Goal: Transaction & Acquisition: Purchase product/service

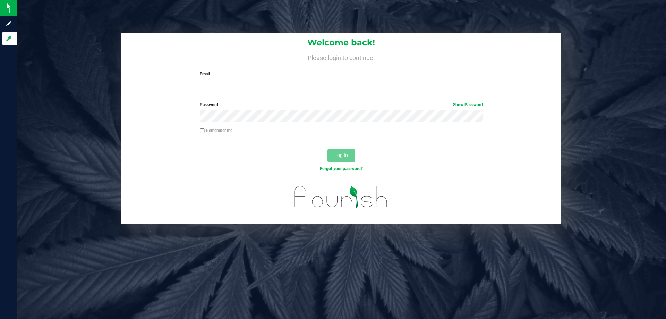
click at [316, 85] on input "Email" at bounding box center [341, 85] width 283 height 12
type input "mwiradilaga@liveparallel.com"
click at [328, 149] on button "Log In" at bounding box center [342, 155] width 28 height 12
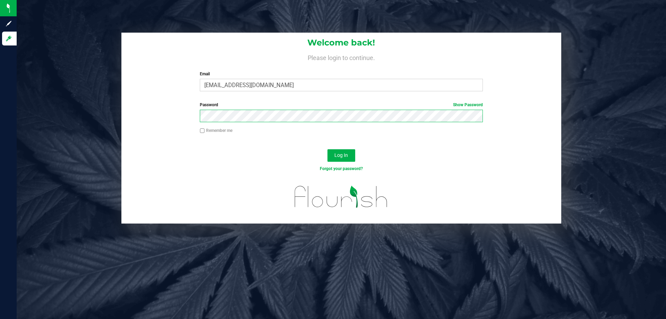
click at [328, 149] on button "Log In" at bounding box center [342, 155] width 28 height 12
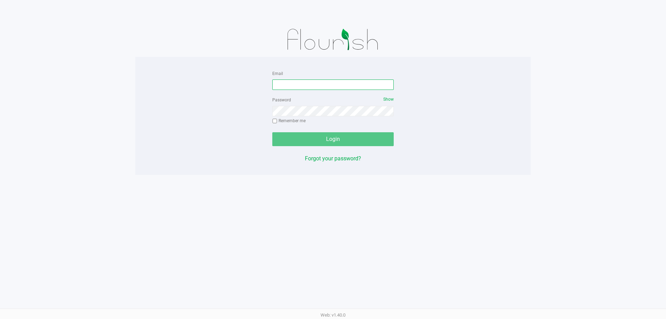
click at [311, 83] on input "Email" at bounding box center [332, 84] width 121 height 10
type input "[EMAIL_ADDRESS][DOMAIN_NAME]"
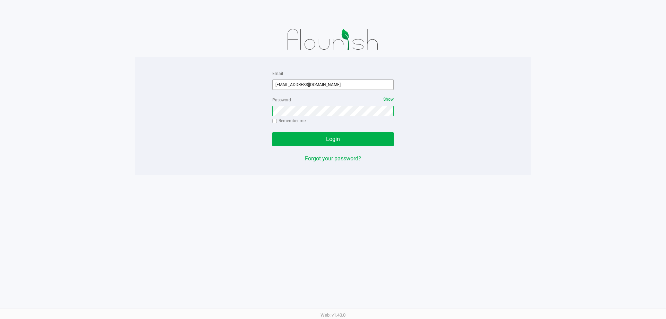
click at [272, 132] on button "Login" at bounding box center [332, 139] width 121 height 14
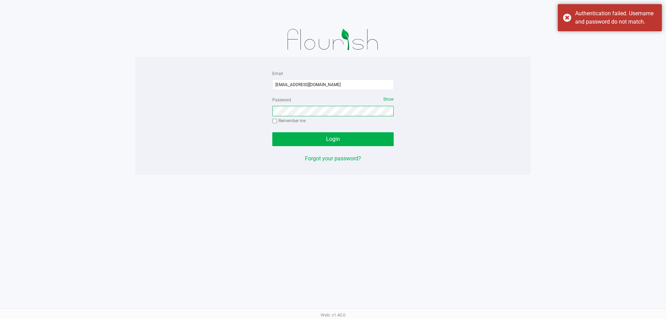
click at [272, 132] on button "Login" at bounding box center [332, 139] width 121 height 14
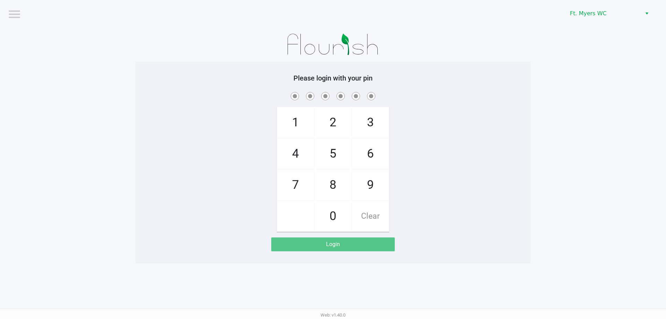
click at [300, 180] on span "7" at bounding box center [295, 185] width 37 height 31
checkbox input "true"
click at [337, 154] on span "5" at bounding box center [333, 153] width 37 height 31
checkbox input "true"
click at [371, 151] on span "6" at bounding box center [370, 153] width 37 height 31
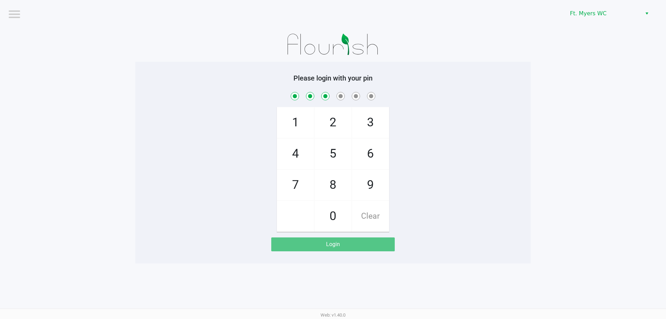
checkbox input "true"
click at [371, 151] on span "6" at bounding box center [370, 153] width 37 height 31
checkbox input "true"
click at [302, 153] on span "4" at bounding box center [295, 153] width 37 height 31
checkbox input "true"
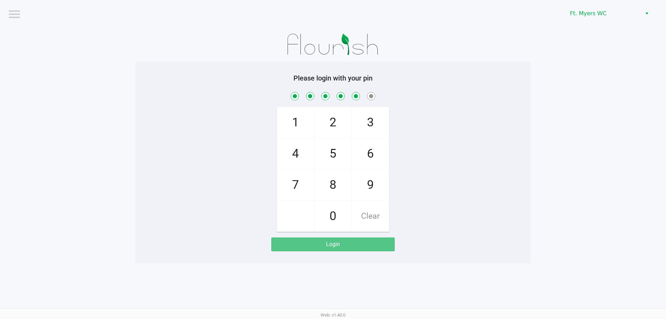
click at [365, 121] on span "3" at bounding box center [370, 122] width 37 height 31
checkbox input "true"
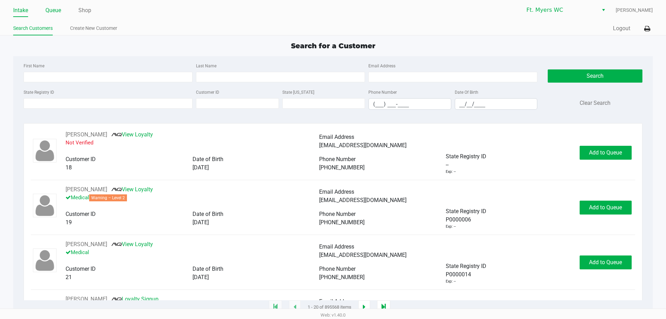
click at [53, 10] on link "Queue" at bounding box center [53, 11] width 16 height 10
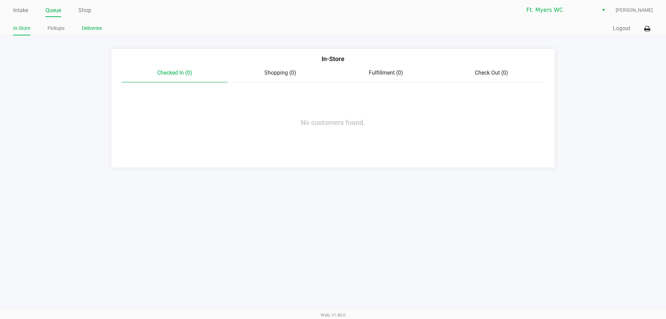
click at [89, 28] on link "Deliveries" at bounding box center [92, 28] width 20 height 9
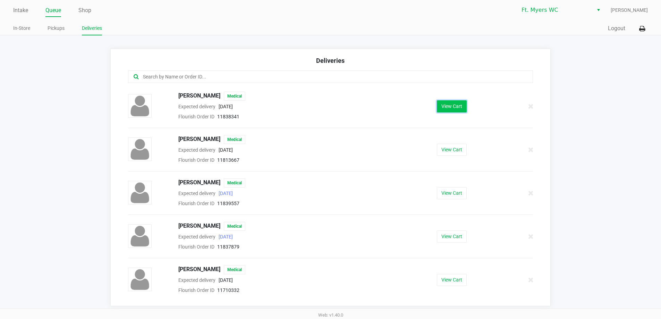
click at [456, 105] on button "View Cart" at bounding box center [452, 106] width 30 height 12
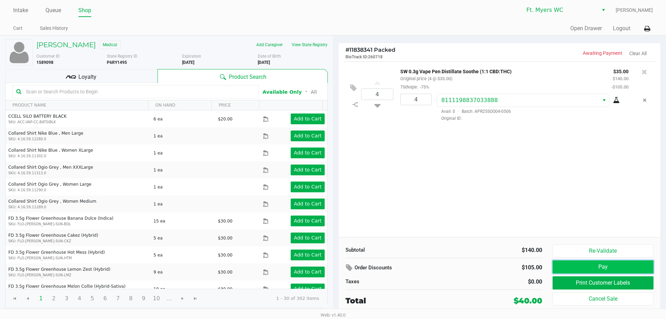
click at [606, 263] on button "Pay" at bounding box center [603, 266] width 101 height 13
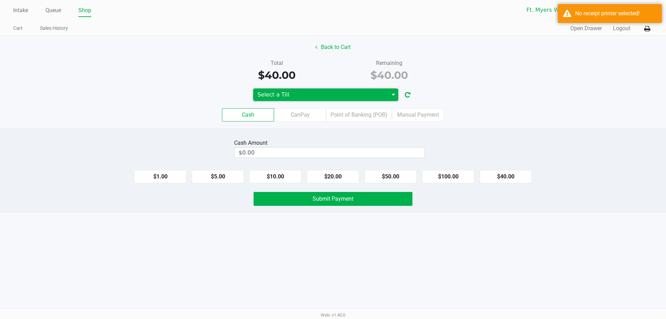
click at [350, 100] on span "Select a Till" at bounding box center [320, 95] width 135 height 12
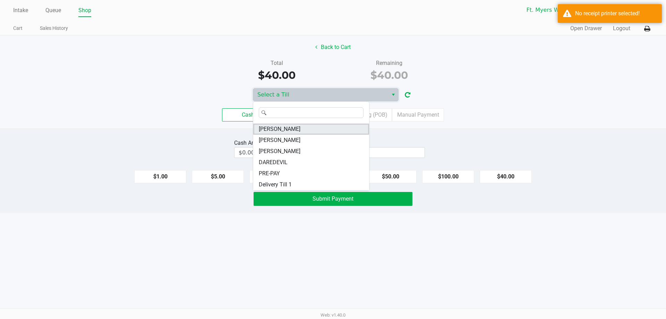
click at [335, 128] on li "[PERSON_NAME]" at bounding box center [311, 129] width 116 height 11
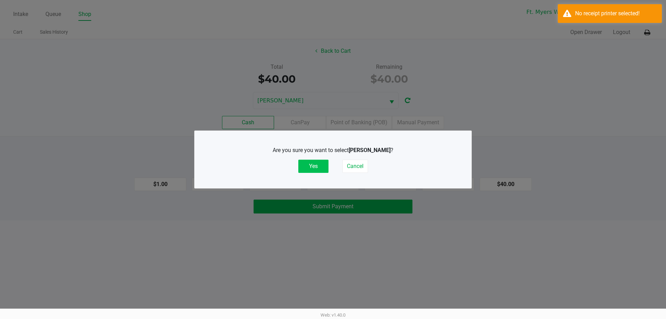
click at [314, 165] on button "Yes" at bounding box center [313, 166] width 30 height 13
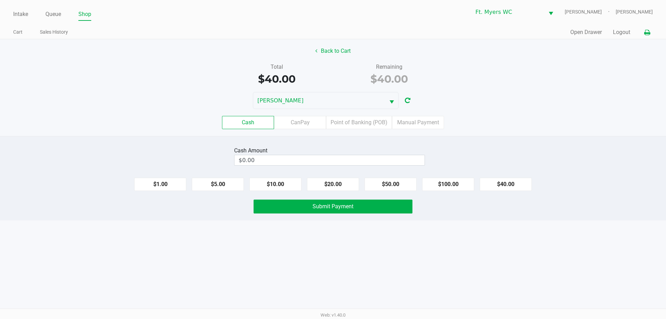
click at [650, 33] on icon at bounding box center [648, 32] width 6 height 5
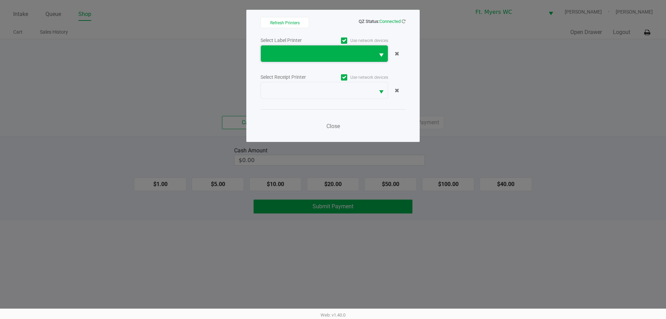
click at [304, 61] on span at bounding box center [318, 53] width 114 height 16
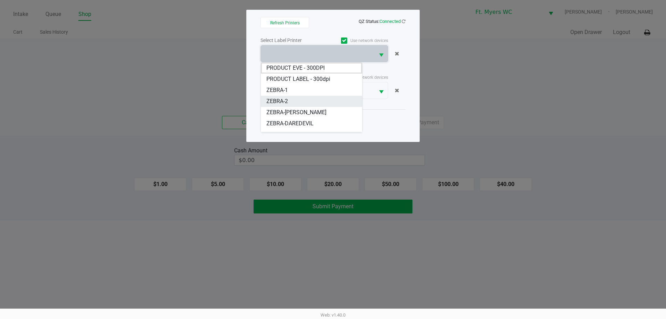
click at [300, 98] on li "ZEBRA-2" at bounding box center [311, 101] width 101 height 11
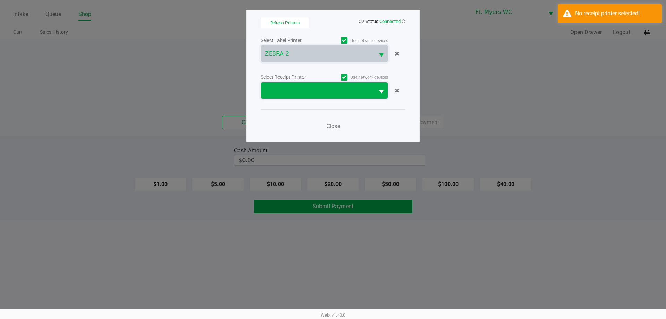
click at [300, 96] on span at bounding box center [318, 90] width 114 height 16
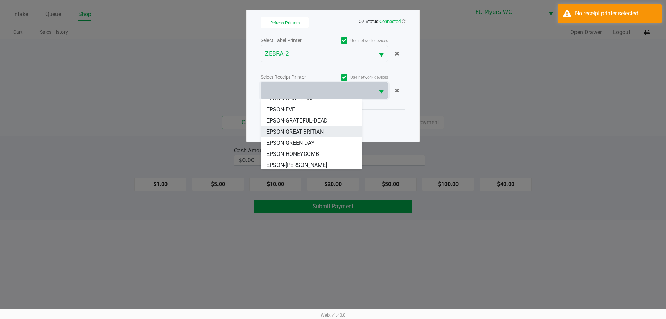
scroll to position [42, 0]
click at [313, 151] on span "EPSON-KATE-RYAN" at bounding box center [297, 152] width 61 height 8
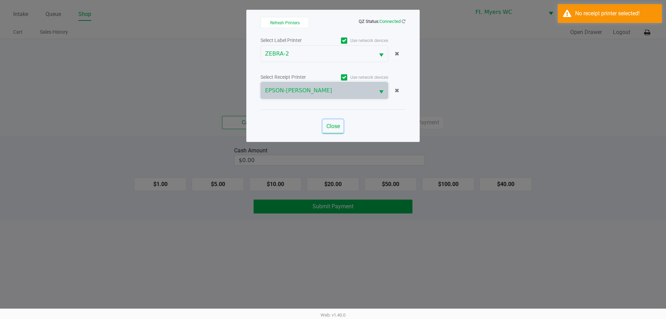
click at [328, 127] on span "Close" at bounding box center [334, 126] width 14 height 7
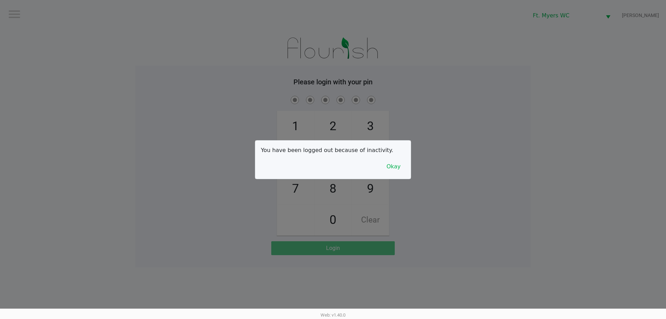
click at [85, 132] on div at bounding box center [333, 159] width 666 height 319
click at [394, 163] on button "Okay" at bounding box center [393, 166] width 23 height 13
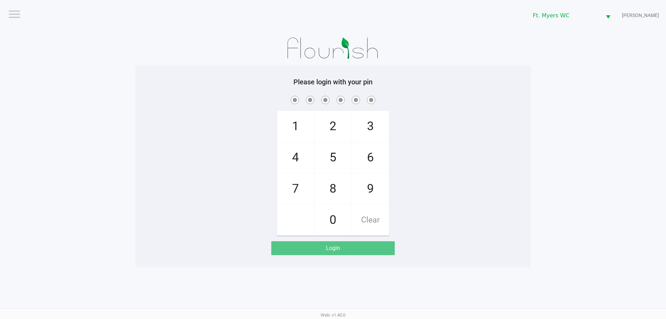
drag, startPoint x: 297, startPoint y: 185, endPoint x: 330, endPoint y: 161, distance: 41.0
click at [301, 184] on span "7" at bounding box center [295, 189] width 37 height 31
checkbox input "true"
drag, startPoint x: 330, startPoint y: 159, endPoint x: 349, endPoint y: 159, distance: 18.4
click at [331, 159] on span "5" at bounding box center [333, 157] width 37 height 31
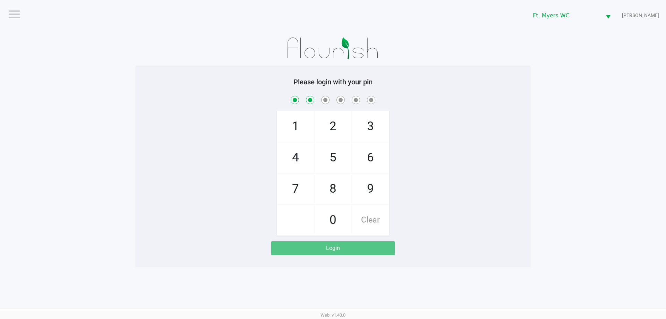
checkbox input "true"
click at [372, 161] on span "6" at bounding box center [370, 157] width 37 height 31
checkbox input "true"
click at [372, 161] on span "6" at bounding box center [370, 157] width 37 height 31
checkbox input "true"
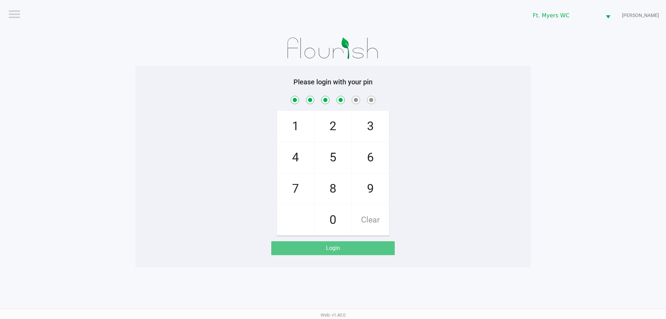
click at [302, 158] on span "4" at bounding box center [295, 157] width 37 height 31
checkbox input "true"
click at [376, 119] on span "3" at bounding box center [370, 126] width 37 height 31
checkbox input "true"
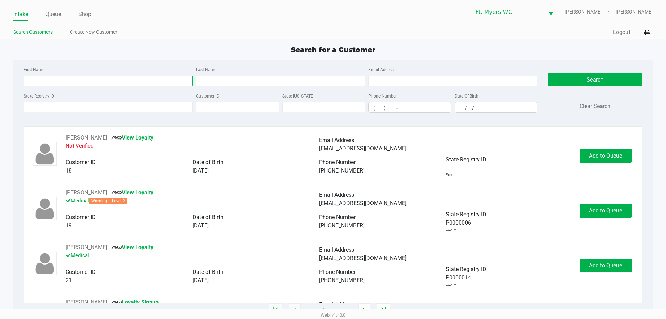
click at [84, 79] on input "First Name" at bounding box center [108, 81] width 169 height 10
type input "John"
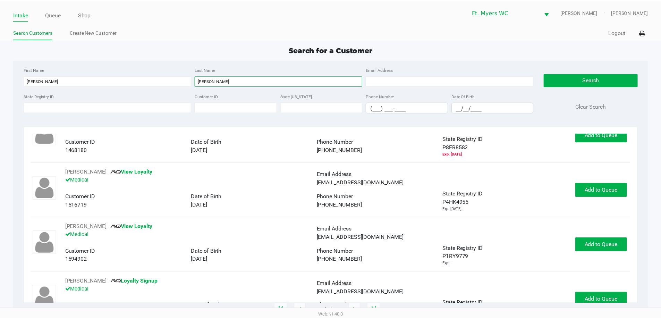
scroll to position [104, 0]
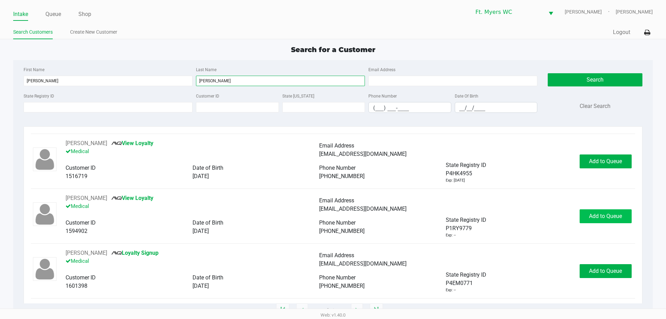
type input "Cora"
click at [611, 216] on span "Add to Queue" at bounding box center [605, 216] width 33 height 7
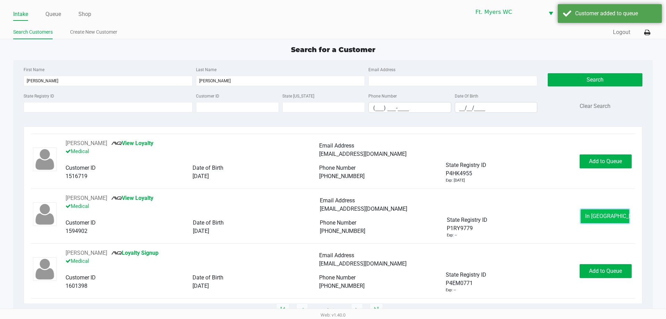
click at [609, 215] on span "In Queue" at bounding box center [615, 216] width 58 height 7
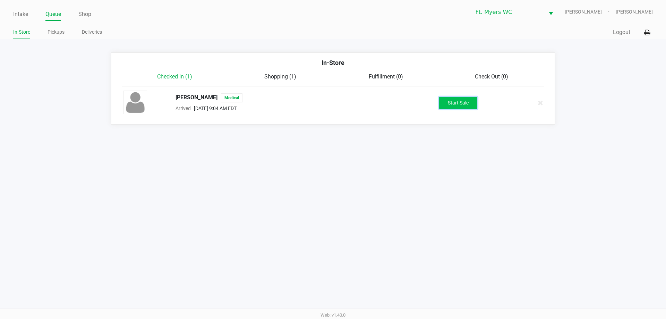
click at [462, 106] on button "Start Sale" at bounding box center [458, 103] width 38 height 12
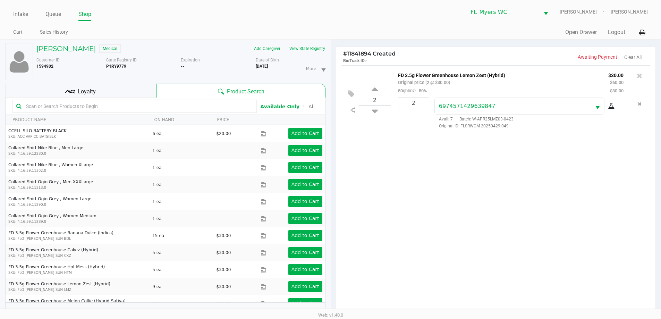
click at [102, 92] on div "Loyalty" at bounding box center [80, 91] width 151 height 14
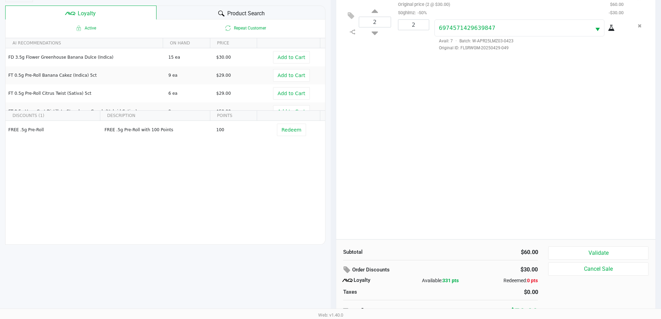
scroll to position [83, 0]
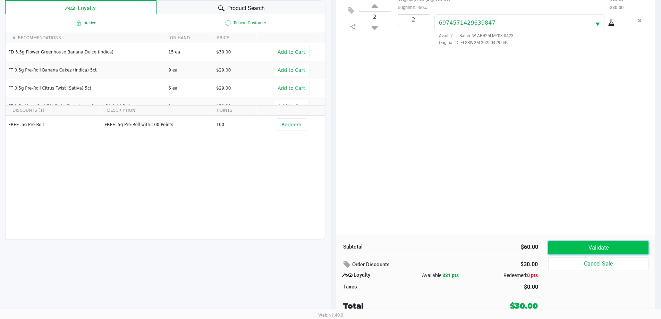
click at [615, 248] on button "Validate" at bounding box center [598, 247] width 100 height 13
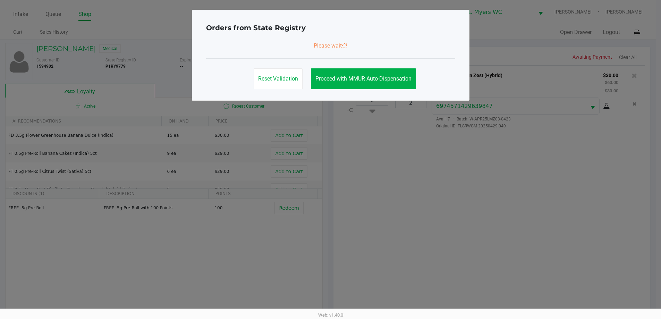
scroll to position [0, 0]
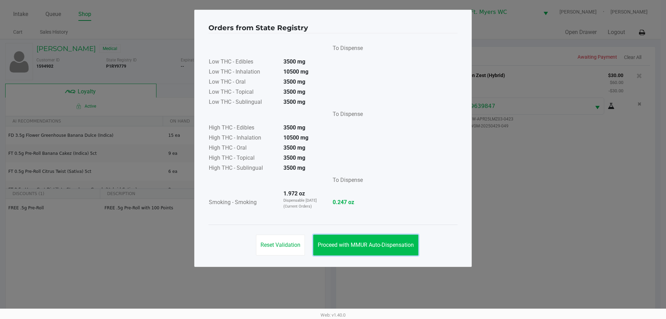
click at [380, 243] on span "Proceed with MMUR Auto-Dispensation" at bounding box center [366, 245] width 96 height 7
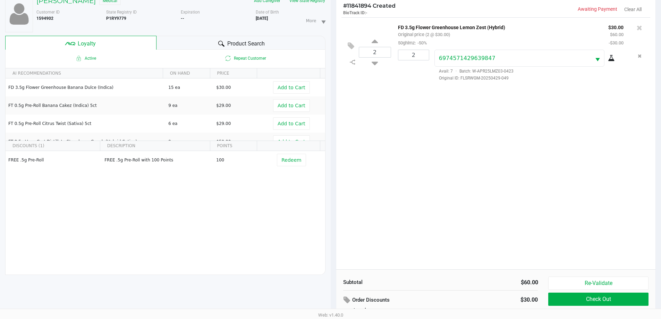
scroll to position [83, 0]
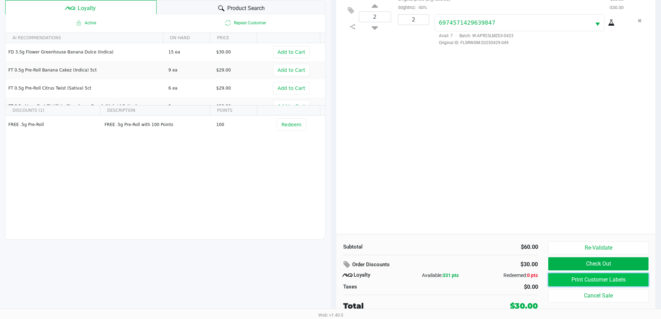
click at [619, 282] on button "Print Customer Labels" at bounding box center [598, 279] width 100 height 13
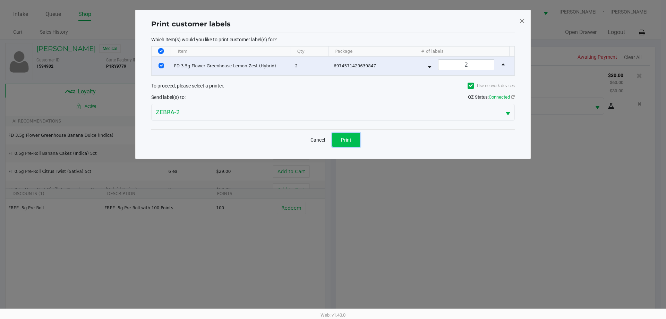
click at [348, 137] on span "Print" at bounding box center [346, 140] width 10 height 6
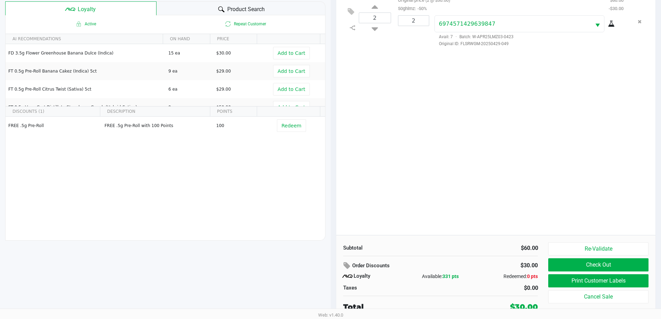
scroll to position [83, 0]
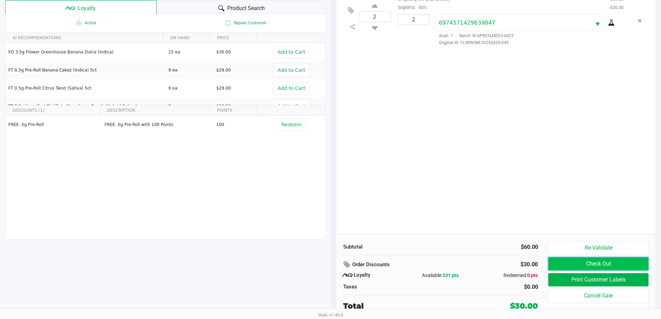
click at [602, 264] on button "Check Out" at bounding box center [598, 263] width 100 height 13
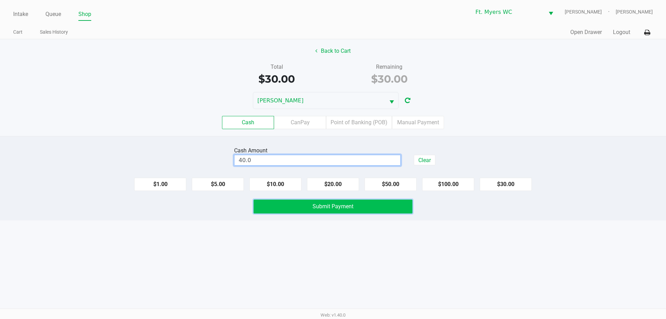
type input "$40.00"
click at [363, 206] on button "Submit Payment" at bounding box center [333, 207] width 159 height 14
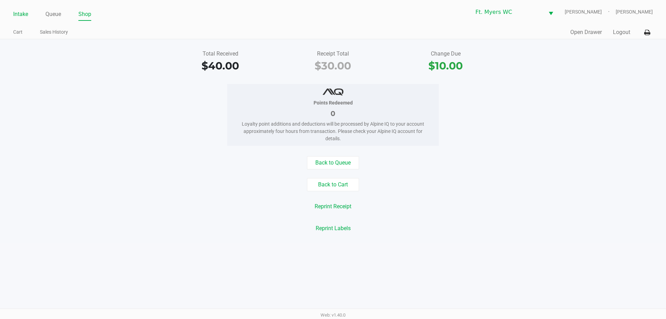
click at [15, 15] on link "Intake" at bounding box center [20, 14] width 15 height 10
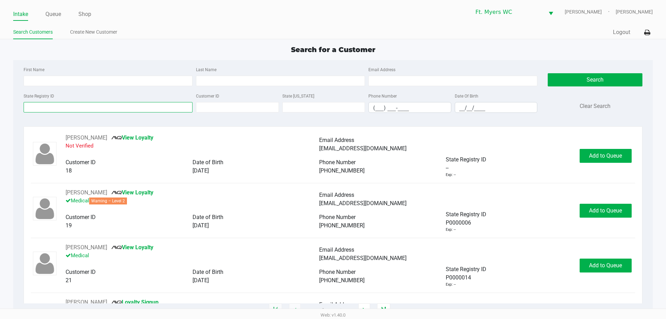
click at [76, 104] on input "State Registry ID" at bounding box center [108, 107] width 169 height 10
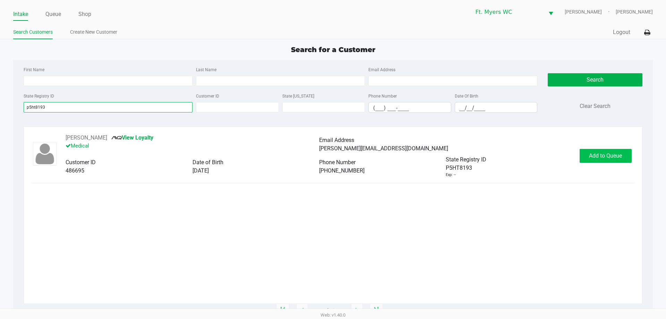
type input "p5ht8193"
click at [611, 153] on span "Add to Queue" at bounding box center [605, 155] width 33 height 7
click at [605, 158] on button "In Queue" at bounding box center [605, 156] width 49 height 14
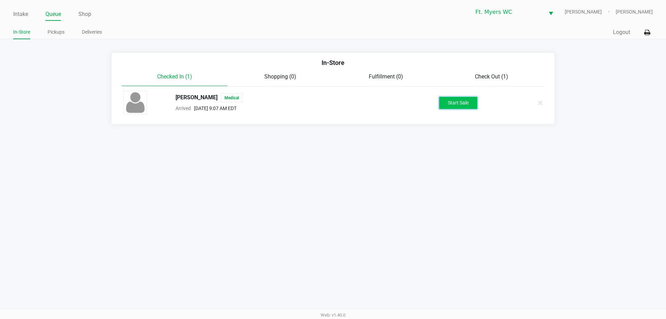
click at [460, 105] on button "Start Sale" at bounding box center [458, 103] width 38 height 12
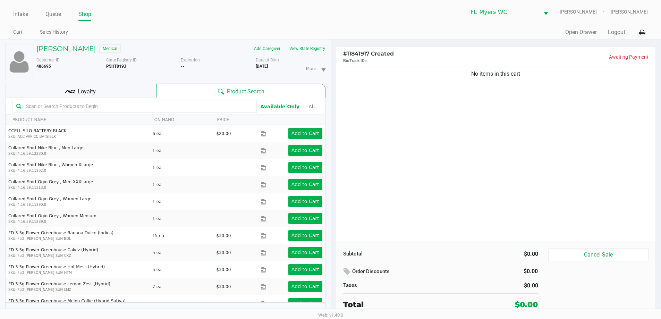
click at [494, 107] on div "No items in this cart" at bounding box center [496, 153] width 320 height 176
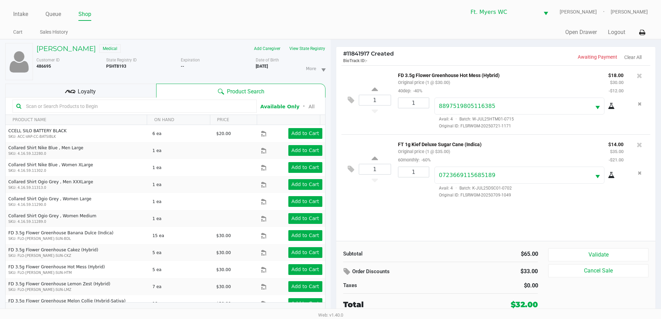
click at [421, 221] on div "1 FD 3.5g Flower Greenhouse Hot Mess (Hybrid) Original price (1 @ $30.00) 40dep…" at bounding box center [496, 153] width 320 height 176
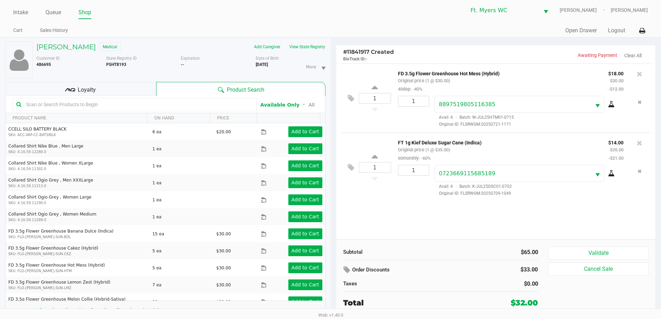
scroll to position [7, 0]
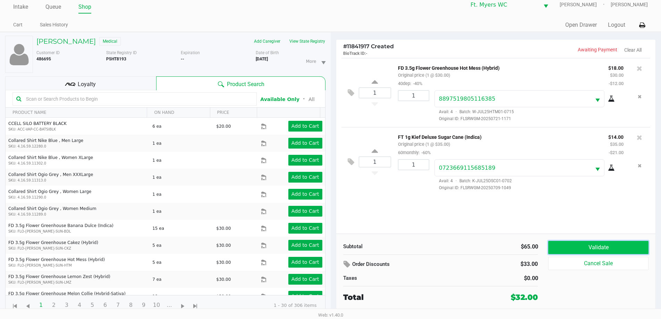
click at [602, 246] on button "Validate" at bounding box center [598, 247] width 100 height 13
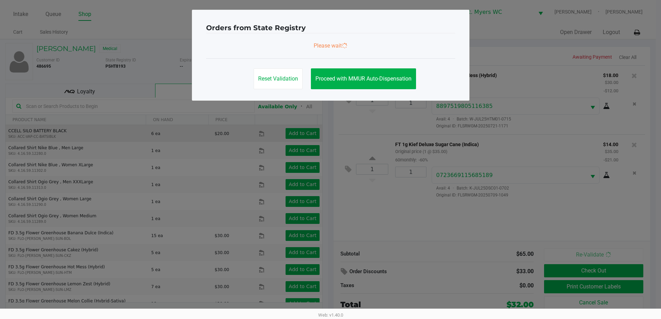
scroll to position [0, 0]
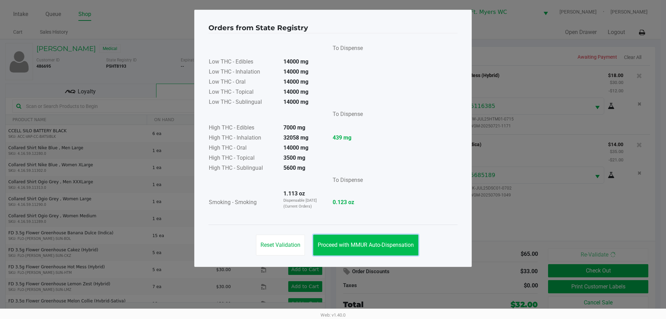
click at [399, 244] on span "Proceed with MMUR Auto-Dispensation" at bounding box center [366, 245] width 96 height 7
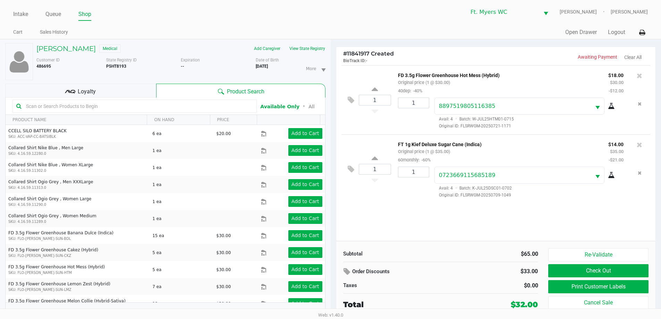
click at [112, 95] on div "Loyalty" at bounding box center [80, 91] width 151 height 14
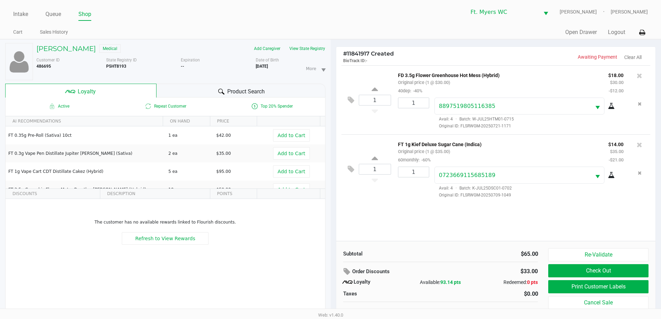
click at [262, 92] on span "Product Search" at bounding box center [245, 91] width 37 height 8
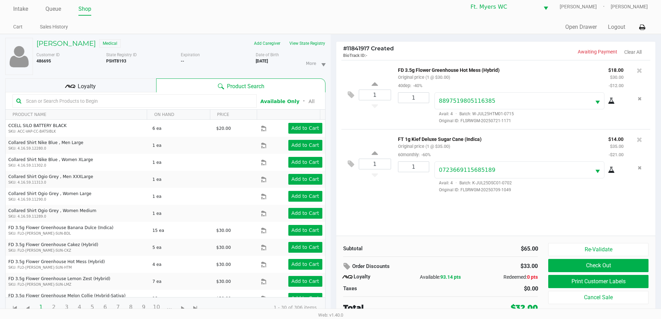
scroll to position [7, 0]
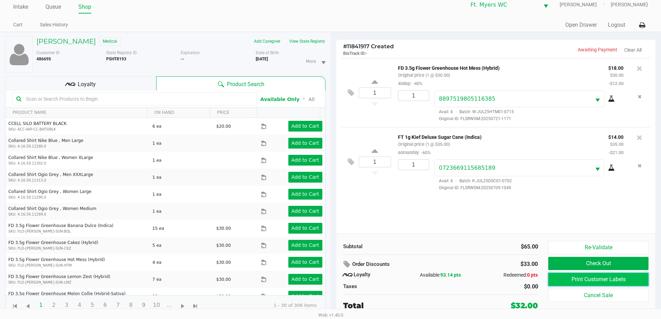
click at [616, 280] on button "Print Customer Labels" at bounding box center [598, 279] width 100 height 13
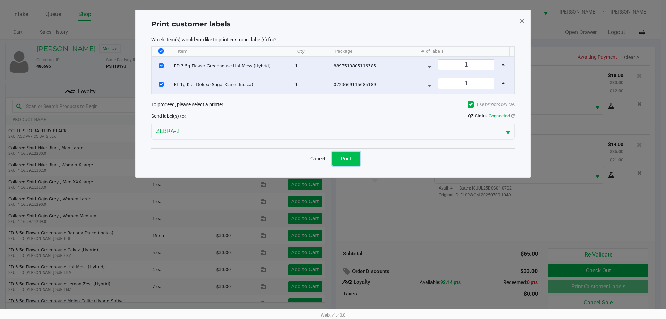
click at [350, 157] on span "Print" at bounding box center [346, 159] width 10 height 6
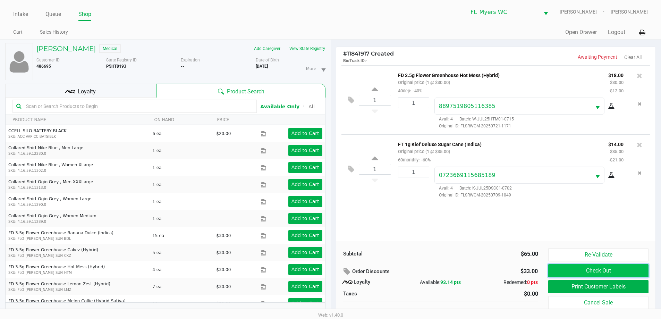
click at [600, 268] on button "Check Out" at bounding box center [598, 270] width 100 height 13
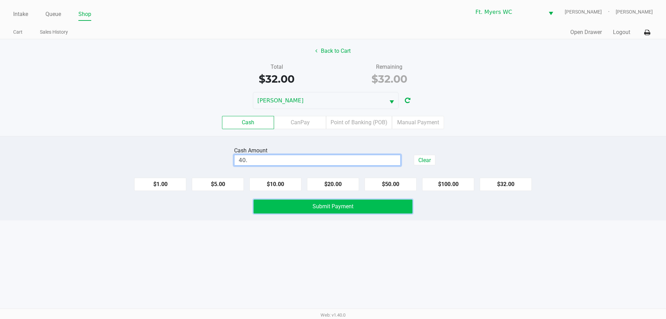
type input "$40.00"
click at [312, 204] on button "Submit Payment" at bounding box center [333, 207] width 159 height 14
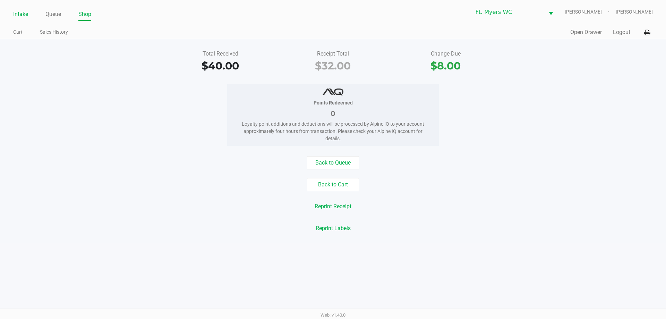
click at [15, 14] on link "Intake" at bounding box center [20, 14] width 15 height 10
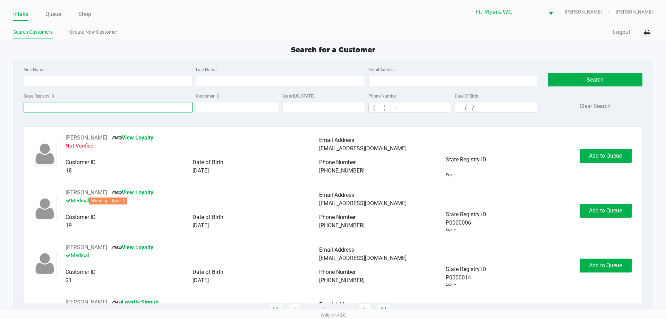
click at [76, 108] on input "State Registry ID" at bounding box center [108, 107] width 169 height 10
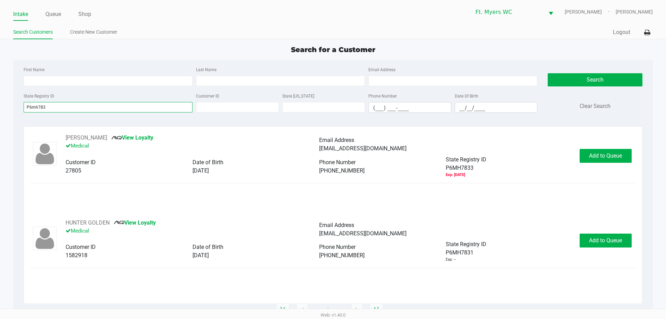
click at [38, 108] on input "P6mh783" at bounding box center [108, 107] width 169 height 10
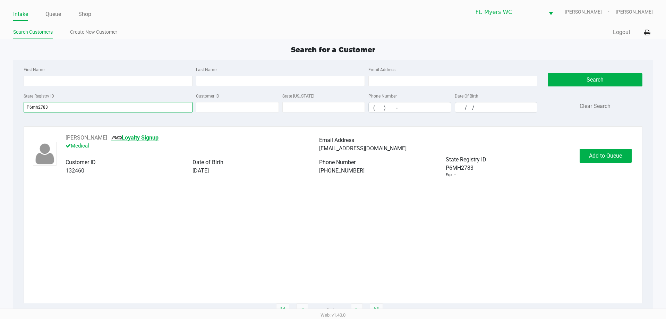
type input "P6mh2783"
click at [159, 135] on link "Loyalty Signup" at bounding box center [134, 137] width 47 height 7
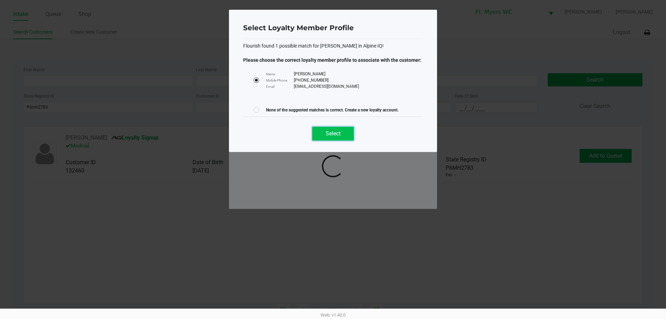
click at [342, 134] on button "Select" at bounding box center [333, 134] width 42 height 14
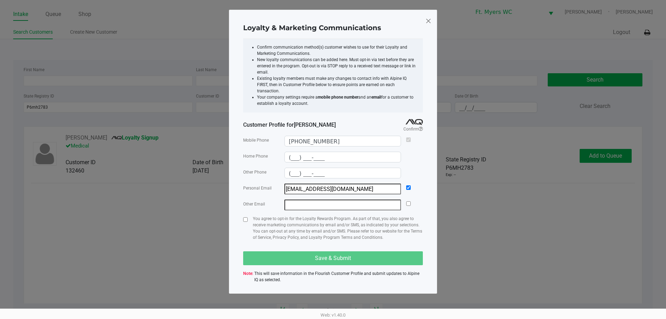
click at [246, 216] on div at bounding box center [245, 231] width 5 height 31
click at [246, 217] on input "checkbox" at bounding box center [245, 219] width 5 height 5
checkbox input "true"
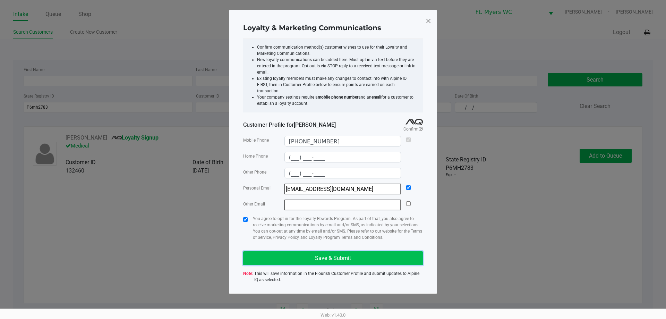
click at [303, 251] on button "Save & Submit" at bounding box center [333, 258] width 180 height 14
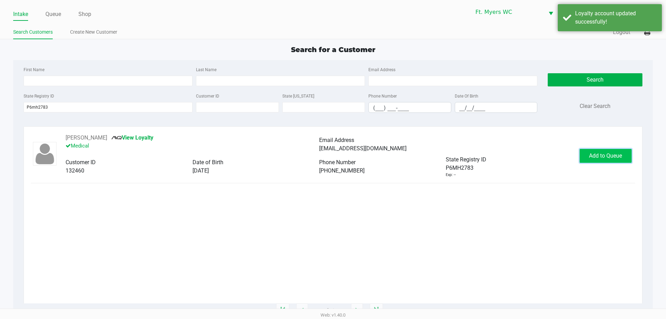
click at [601, 157] on span "Add to Queue" at bounding box center [605, 155] width 33 height 7
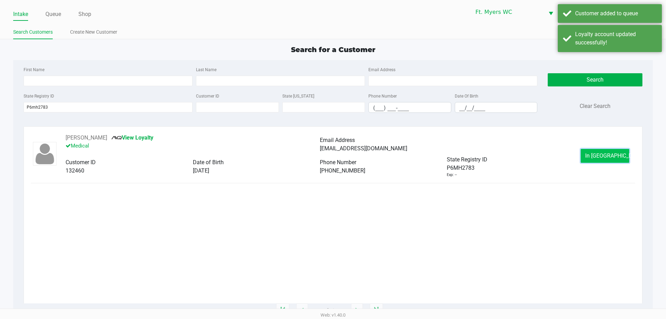
click at [611, 157] on span "In Queue" at bounding box center [615, 155] width 58 height 7
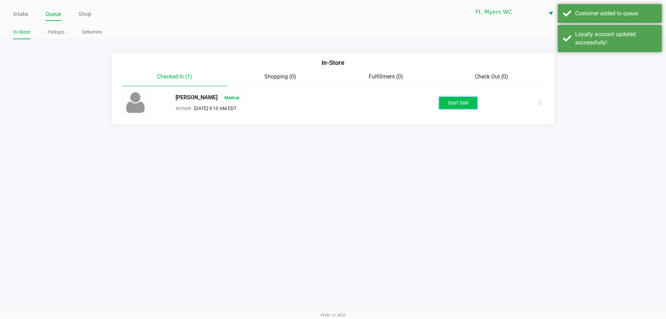
click at [466, 103] on button "Start Sale" at bounding box center [458, 103] width 38 height 12
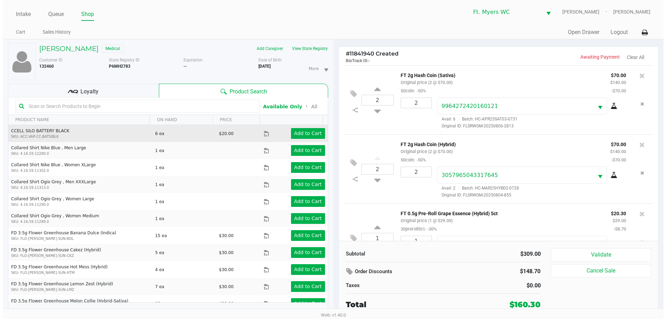
scroll to position [33, 0]
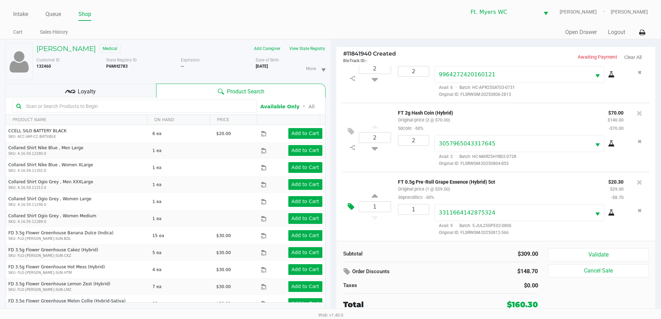
click at [351, 203] on icon at bounding box center [351, 207] width 7 height 8
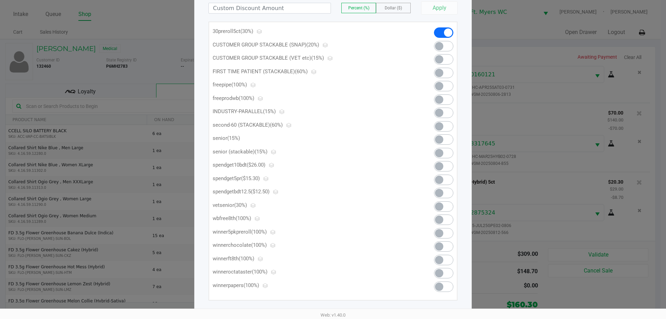
scroll to position [85, 0]
click at [445, 176] on span at bounding box center [443, 178] width 19 height 10
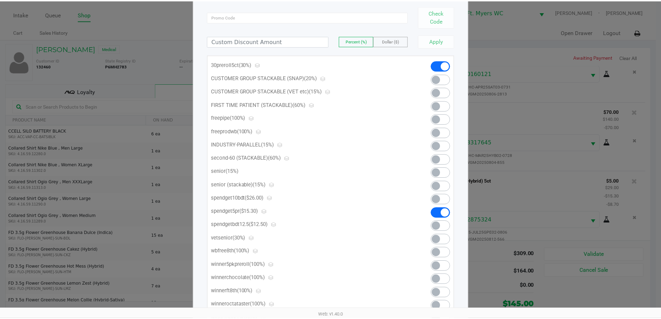
scroll to position [0, 0]
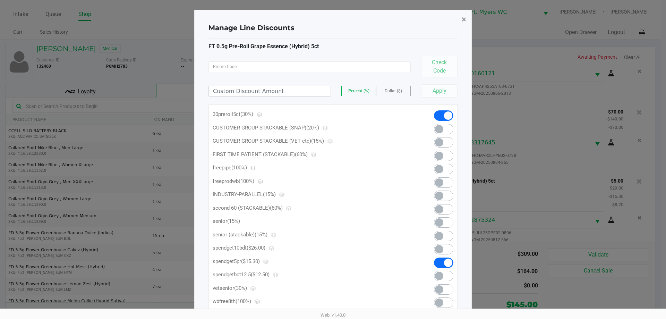
click at [464, 18] on span "×" at bounding box center [464, 20] width 5 height 10
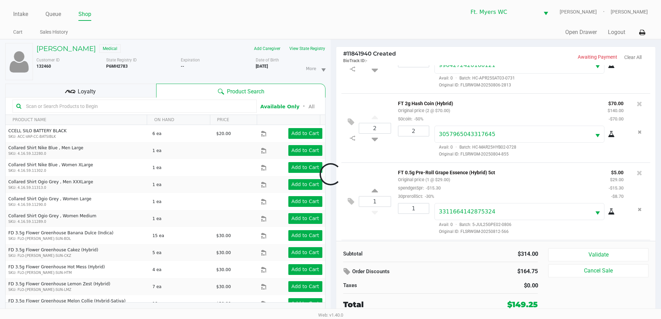
scroll to position [110, 0]
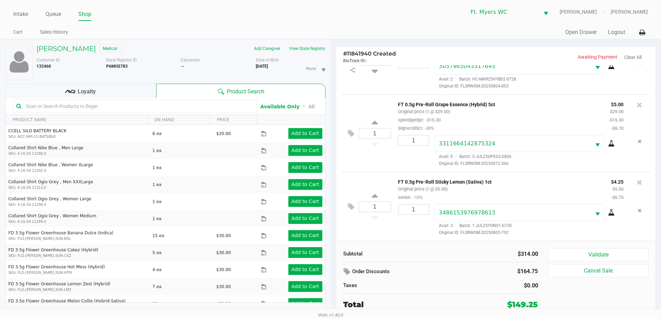
click at [117, 110] on input "text" at bounding box center [138, 106] width 230 height 10
type input "grav"
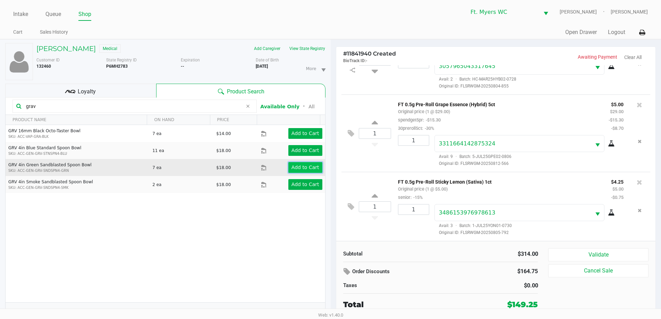
click at [301, 168] on app-button-loader "Add to Cart" at bounding box center [306, 168] width 28 height 6
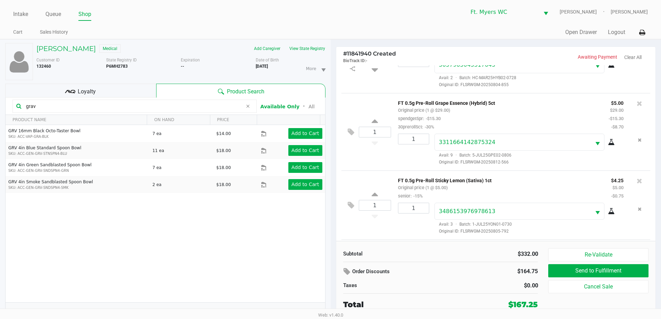
scroll to position [149, 0]
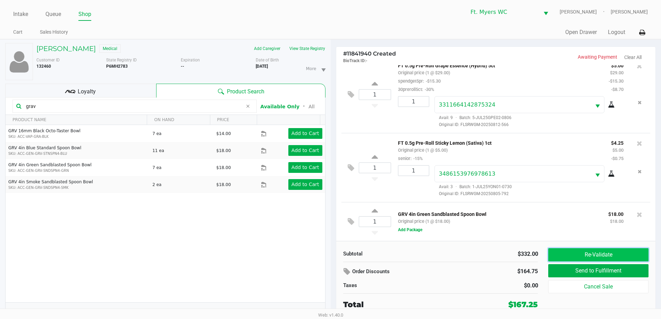
click at [604, 254] on button "Re-Validate" at bounding box center [598, 254] width 100 height 13
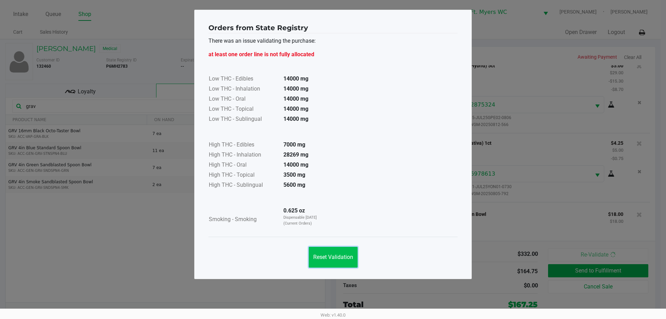
click at [323, 260] on span "Reset Validation" at bounding box center [333, 257] width 40 height 7
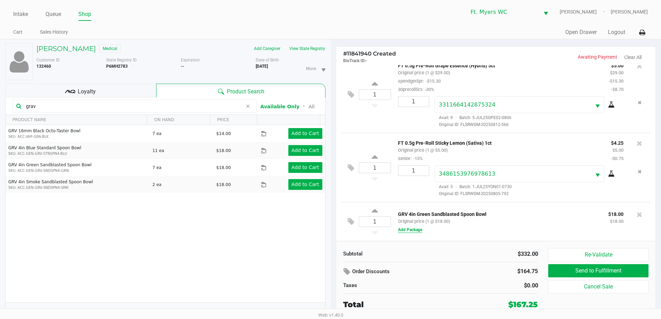
click at [411, 231] on button "Add Package" at bounding box center [410, 230] width 24 height 6
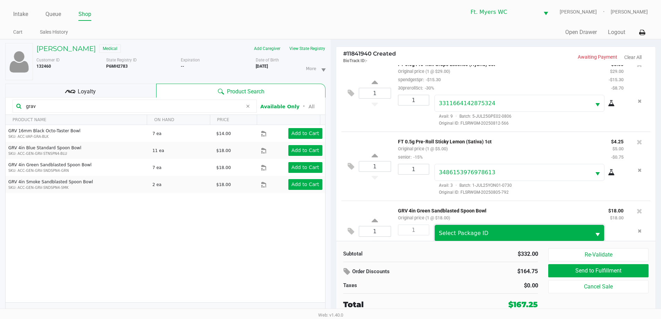
click at [464, 230] on span "Select Package ID" at bounding box center [513, 233] width 157 height 16
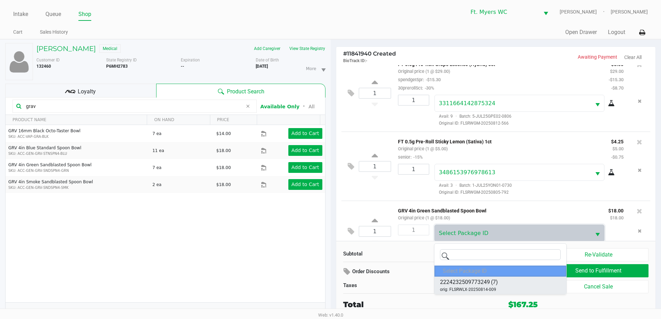
click at [471, 288] on span "orig: FLSRWLX-20250814-009" at bounding box center [468, 289] width 56 height 6
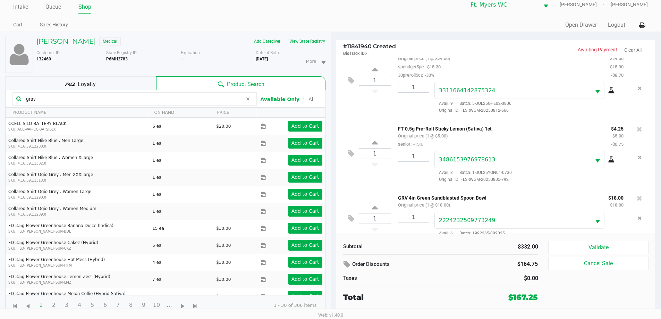
scroll to position [171, 0]
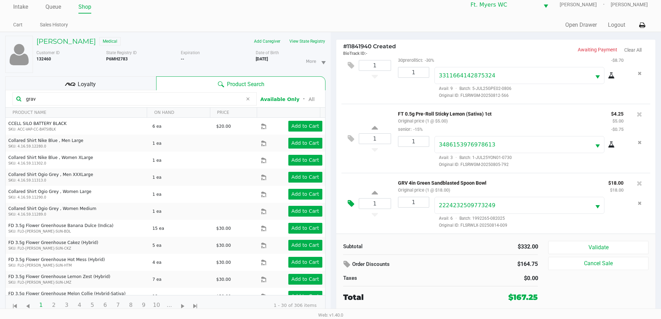
click at [351, 200] on icon at bounding box center [351, 204] width 7 height 8
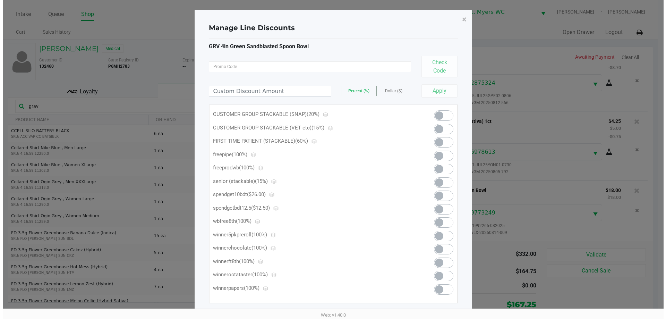
scroll to position [0, 0]
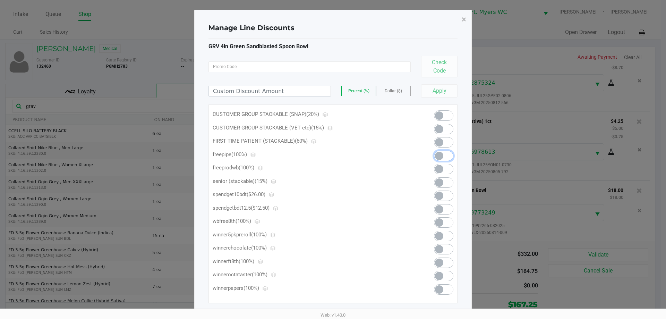
click at [446, 154] on span at bounding box center [443, 156] width 19 height 10
click at [460, 19] on button "×" at bounding box center [464, 19] width 16 height 19
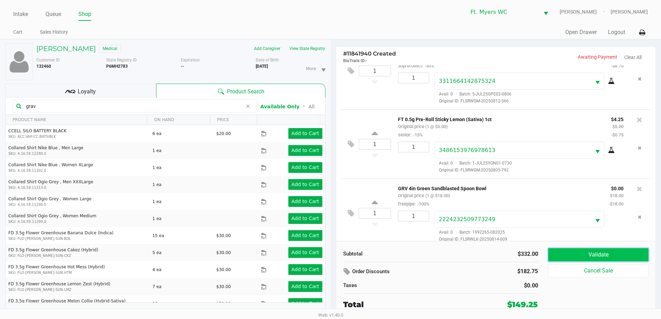
click at [605, 250] on button "Validate" at bounding box center [598, 254] width 100 height 13
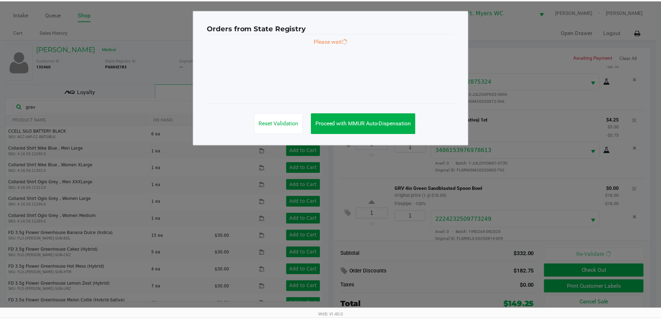
scroll to position [180, 0]
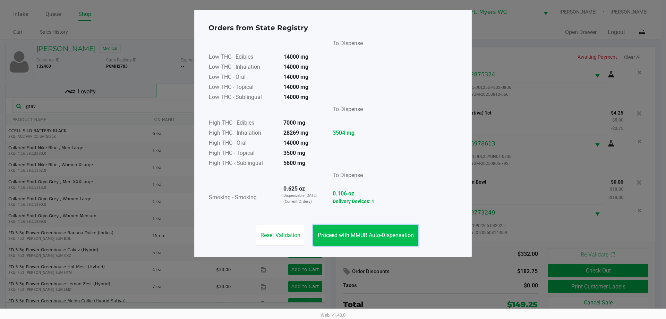
click at [377, 227] on button "Proceed with MMUR Auto-Dispensation" at bounding box center [365, 235] width 105 height 21
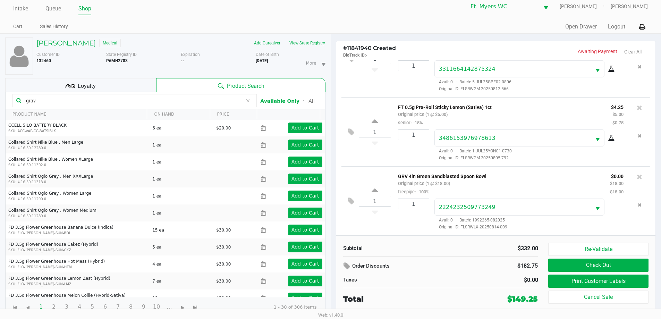
scroll to position [7, 0]
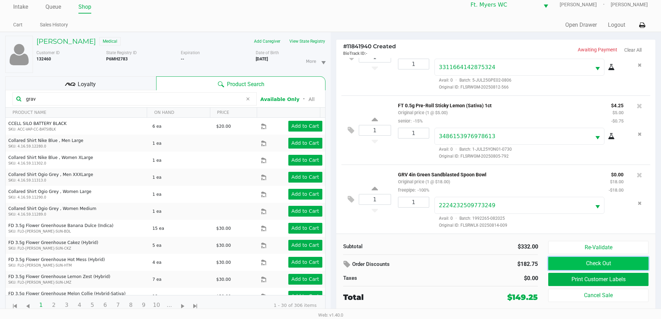
click at [610, 259] on button "Check Out" at bounding box center [598, 263] width 100 height 13
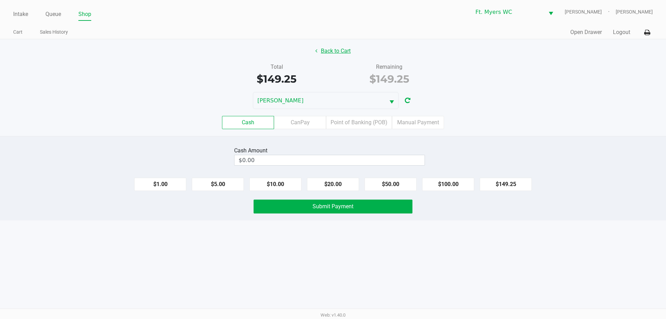
click at [327, 50] on button "Back to Cart" at bounding box center [333, 50] width 44 height 13
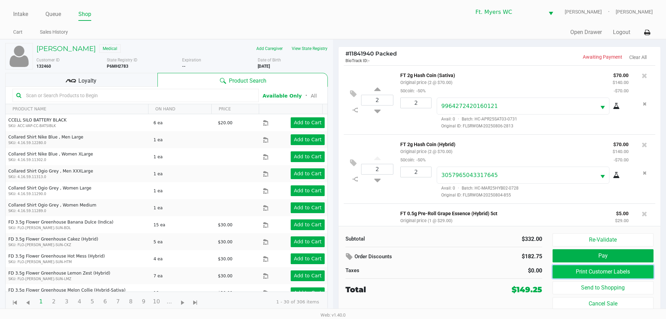
click at [627, 271] on button "Print Customer Labels" at bounding box center [603, 271] width 101 height 13
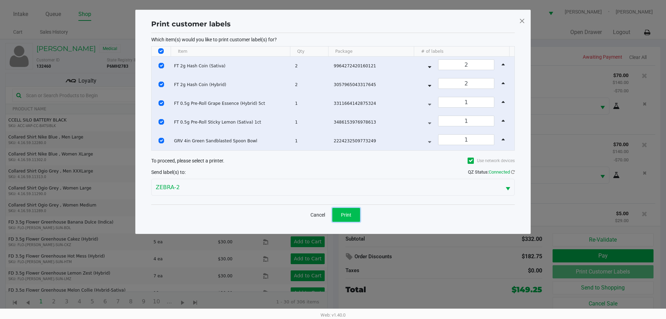
click at [349, 217] on span "Print" at bounding box center [346, 215] width 10 height 6
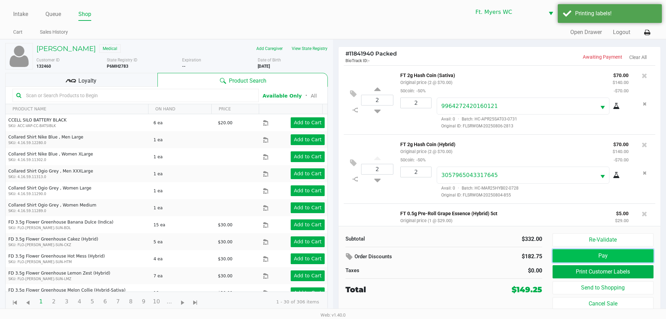
click at [609, 254] on button "Pay" at bounding box center [603, 255] width 101 height 13
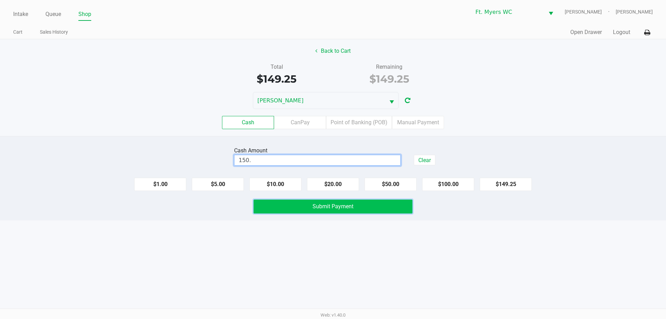
type input "$150.00"
click at [337, 204] on span "Submit Payment" at bounding box center [333, 206] width 41 height 7
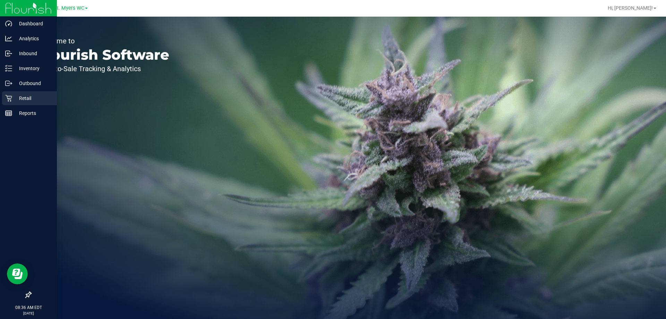
click at [16, 99] on p "Retail" at bounding box center [33, 98] width 42 height 8
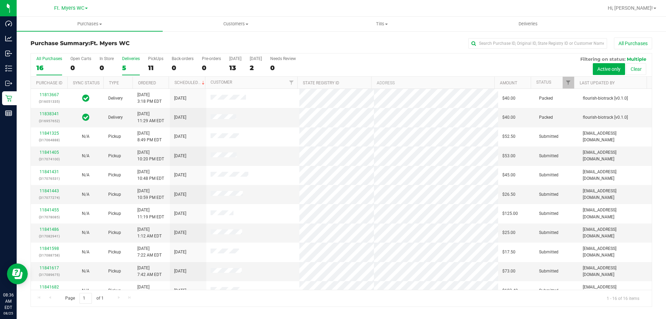
click at [125, 66] on div "5" at bounding box center [131, 68] width 18 height 8
click at [0, 0] on input "Deliveries 5" at bounding box center [0, 0] width 0 height 0
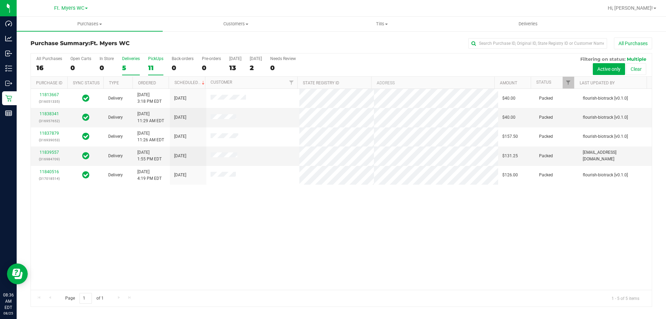
click at [150, 68] on div "11" at bounding box center [155, 68] width 15 height 8
click at [0, 0] on input "PickUps 11" at bounding box center [0, 0] width 0 height 0
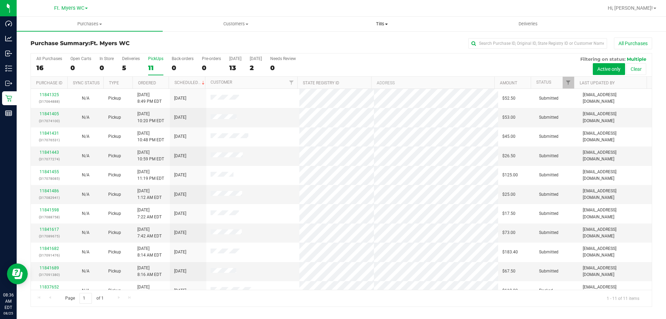
click at [381, 25] on span "Tills" at bounding box center [381, 24] width 145 height 6
click at [340, 42] on span "Manage tills" at bounding box center [332, 42] width 47 height 6
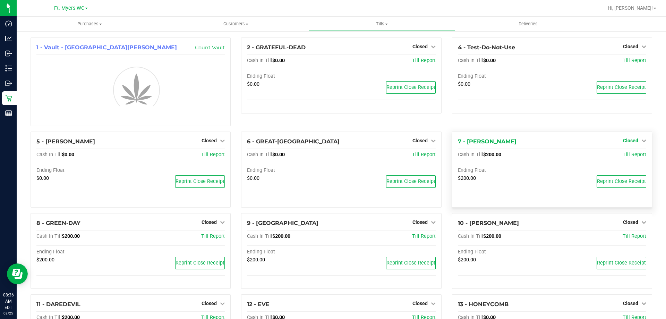
click at [632, 139] on span "Closed" at bounding box center [630, 141] width 15 height 6
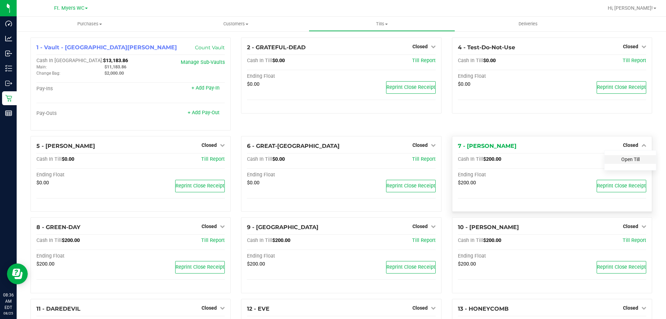
click at [622, 158] on link "Open Till" at bounding box center [631, 160] width 18 height 6
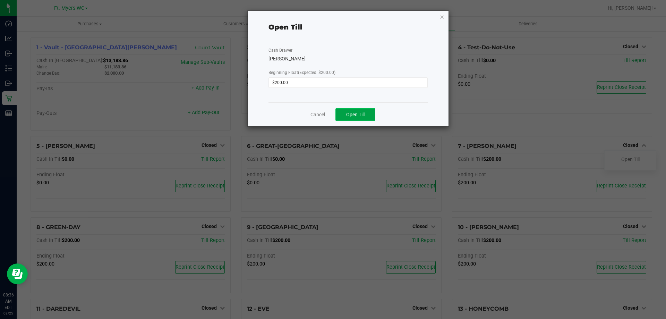
click at [354, 112] on span "Open Till" at bounding box center [355, 115] width 18 height 6
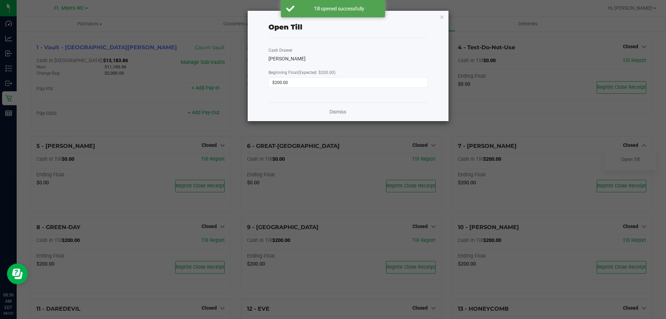
click at [336, 116] on div "Dismiss" at bounding box center [348, 111] width 159 height 19
click at [339, 111] on link "Dismiss" at bounding box center [338, 111] width 17 height 7
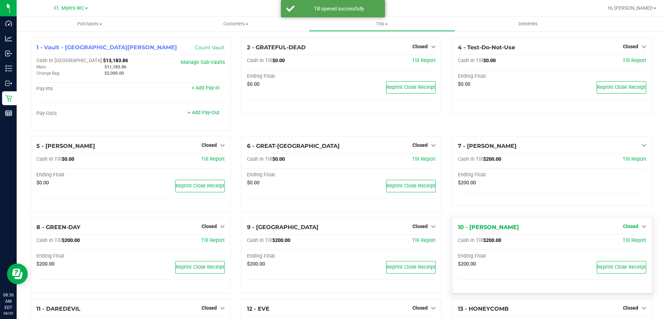
click at [634, 225] on link "Closed" at bounding box center [634, 227] width 23 height 6
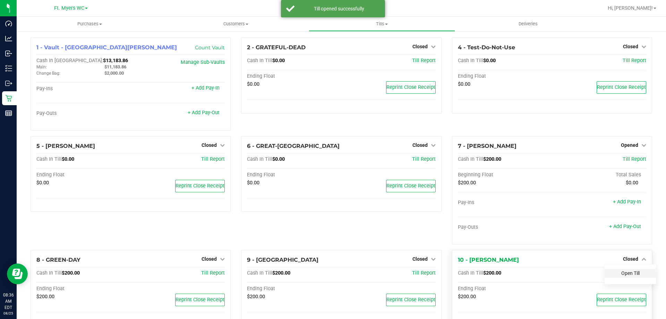
click at [629, 274] on link "Open Till" at bounding box center [631, 273] width 18 height 6
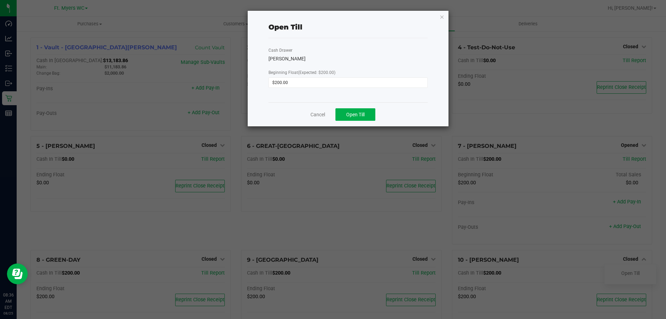
click at [364, 123] on div "Cancel Open Till" at bounding box center [348, 114] width 159 height 24
click at [363, 118] on button "Open Till" at bounding box center [356, 114] width 40 height 12
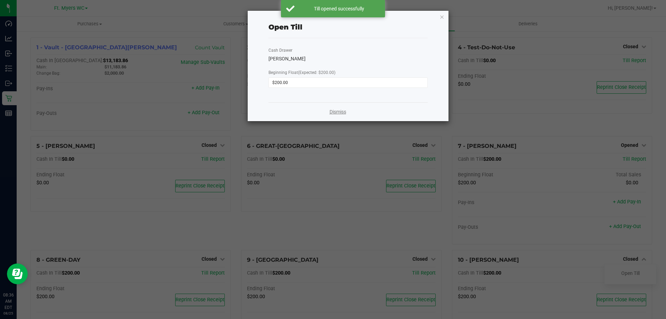
click at [332, 110] on link "Dismiss" at bounding box center [338, 111] width 17 height 7
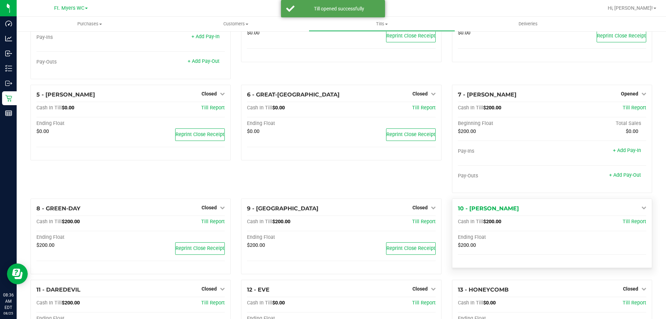
scroll to position [139, 0]
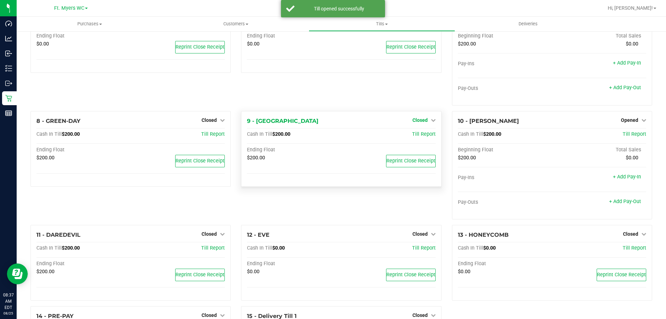
click at [420, 119] on span "Closed" at bounding box center [420, 120] width 15 height 6
click at [411, 136] on link "Open Till" at bounding box center [420, 135] width 18 height 6
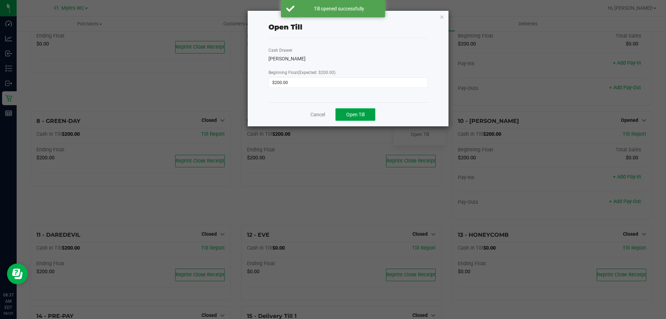
click at [346, 114] on span "Open Till" at bounding box center [355, 115] width 18 height 6
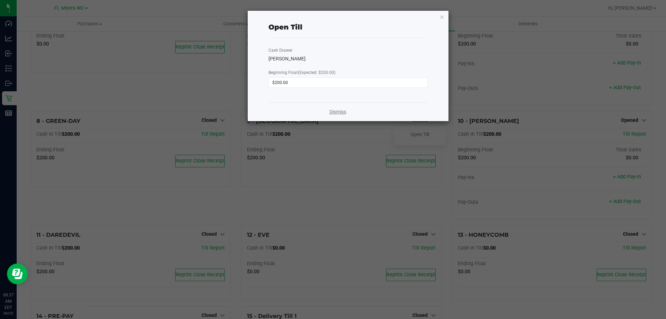
click at [343, 113] on link "Dismiss" at bounding box center [338, 111] width 17 height 7
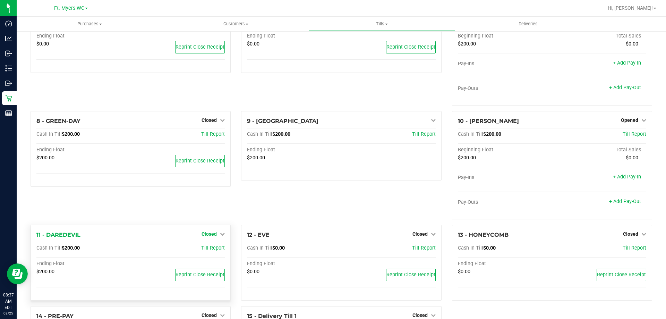
click at [211, 236] on span "Closed" at bounding box center [209, 234] width 15 height 6
click at [211, 248] on link "Open Till" at bounding box center [209, 248] width 18 height 6
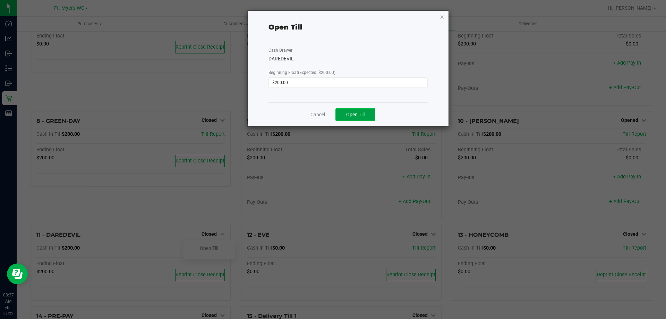
click at [364, 115] on span "Open Till" at bounding box center [355, 115] width 18 height 6
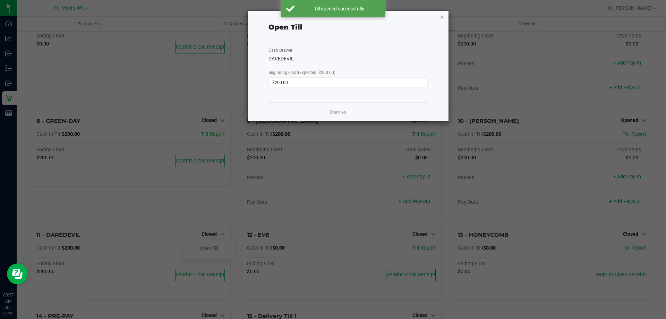
click at [335, 111] on link "Dismiss" at bounding box center [338, 111] width 17 height 7
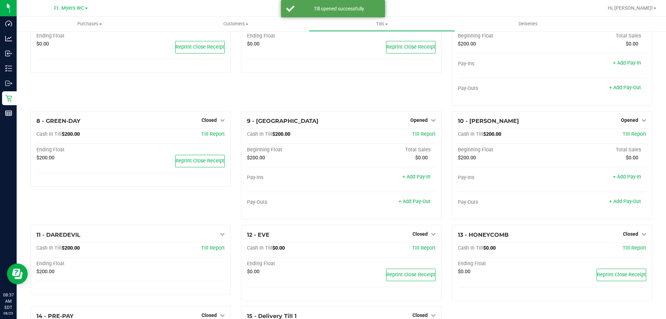
scroll to position [215, 0]
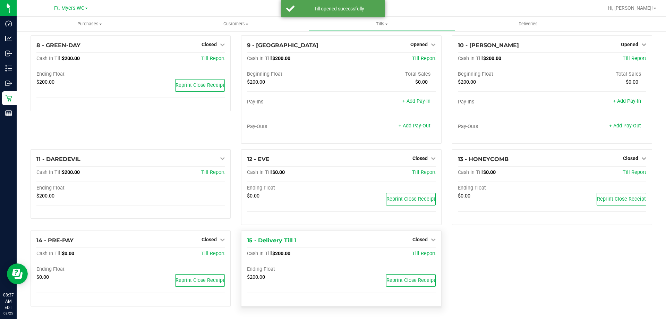
click at [427, 236] on div "1 - Vault - Fort [PERSON_NAME] Count Vault Cash In Vault: $13,183.86 Main: $11,…" at bounding box center [341, 67] width 632 height 489
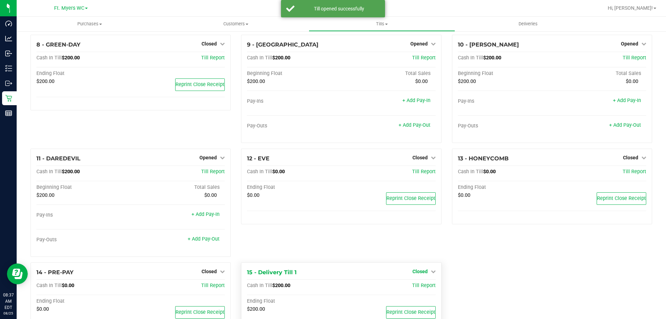
click at [422, 270] on span "Closed" at bounding box center [420, 272] width 15 height 6
click at [424, 287] on link "Open Till" at bounding box center [420, 286] width 18 height 6
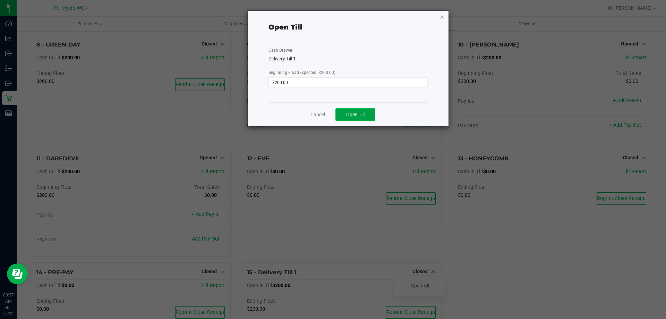
click at [371, 115] on button "Open Till" at bounding box center [356, 114] width 40 height 12
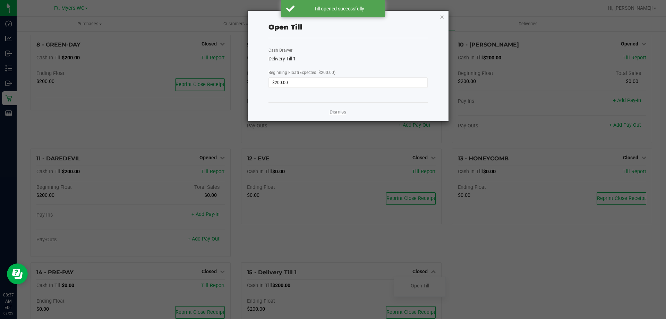
click at [337, 109] on link "Dismiss" at bounding box center [338, 111] width 17 height 7
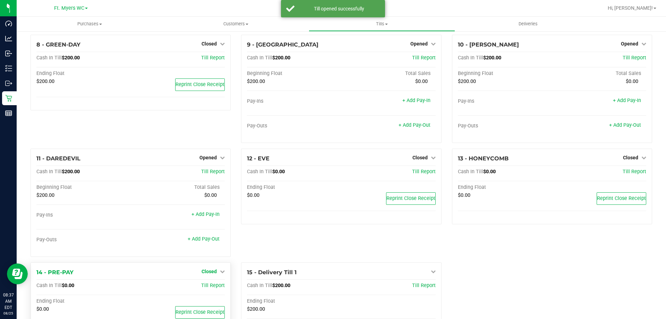
click at [207, 273] on span "Closed" at bounding box center [209, 272] width 15 height 6
click at [210, 285] on link "Open Till" at bounding box center [209, 286] width 18 height 6
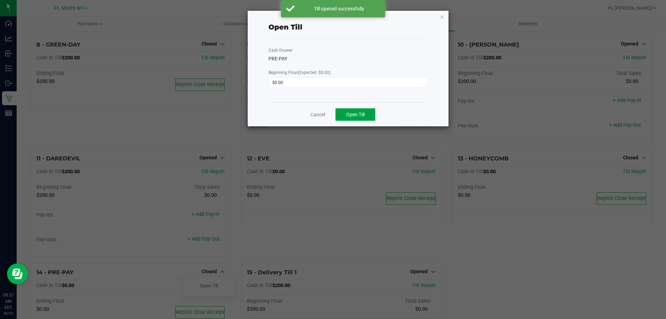
click at [361, 115] on span "Open Till" at bounding box center [355, 115] width 18 height 6
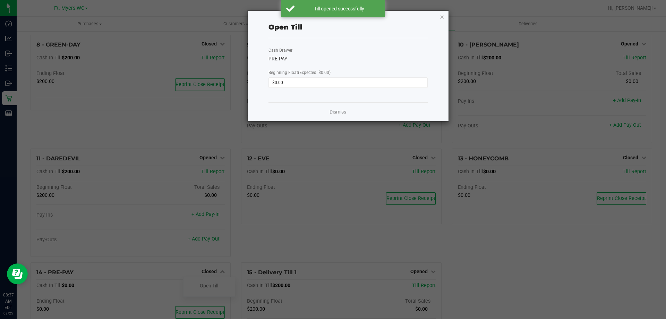
click at [327, 112] on div "Dismiss" at bounding box center [348, 111] width 159 height 19
click at [336, 110] on link "Dismiss" at bounding box center [338, 111] width 17 height 7
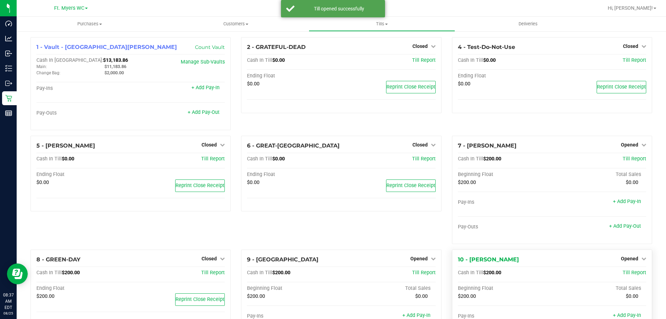
scroll to position [0, 0]
